Goal: Check status: Check status

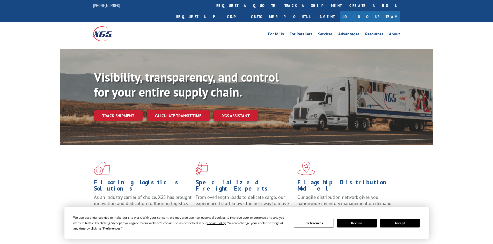
click at [106, 112] on div "Visibility, transparency, and control for your entire supply chain. Track shipm…" at bounding box center [263, 106] width 339 height 72
click at [107, 110] on link "Track shipment" at bounding box center [118, 115] width 49 height 11
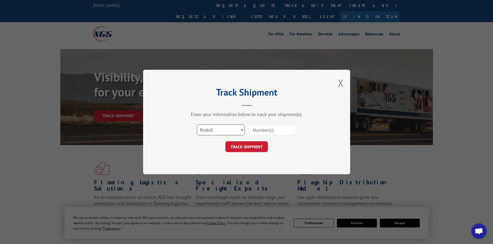
click at [220, 128] on select "Select category... Probill BOL PO" at bounding box center [221, 130] width 48 height 11
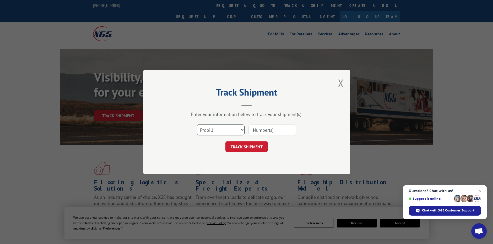
select select "bol"
click at [197, 125] on select "Select category... Probill BOL PO" at bounding box center [221, 130] width 48 height 11
click at [261, 131] on input at bounding box center [272, 130] width 48 height 11
paste input "7061942"
type input "7061942"
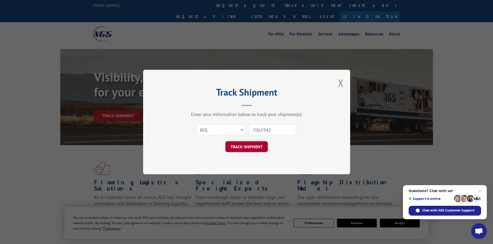
click at [257, 146] on button "TRACK SHIPMENT" at bounding box center [246, 146] width 42 height 11
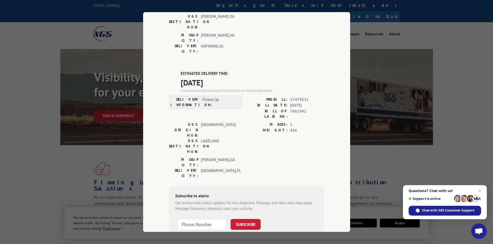
scroll to position [97, 0]
